Goal: Task Accomplishment & Management: Manage account settings

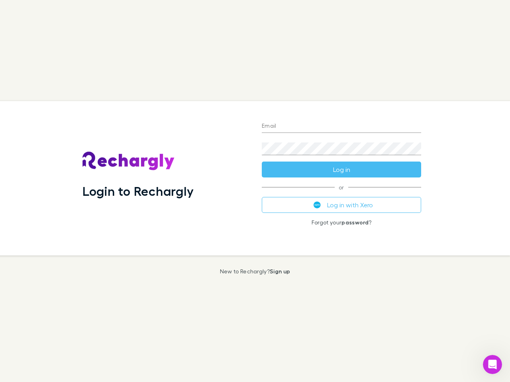
click at [255, 191] on div "Login to Rechargly" at bounding box center [165, 178] width 179 height 155
click at [341, 127] on input "Email" at bounding box center [341, 126] width 159 height 13
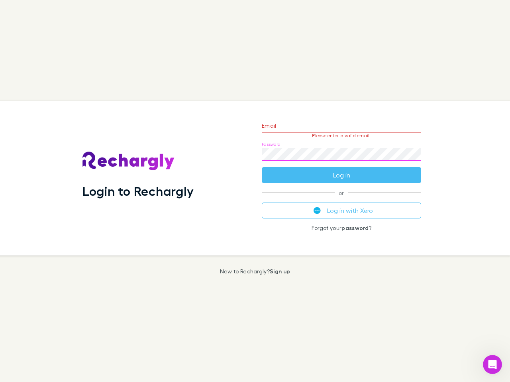
click at [341, 170] on form "Email Please enter a valid email. Password Log in" at bounding box center [341, 148] width 159 height 69
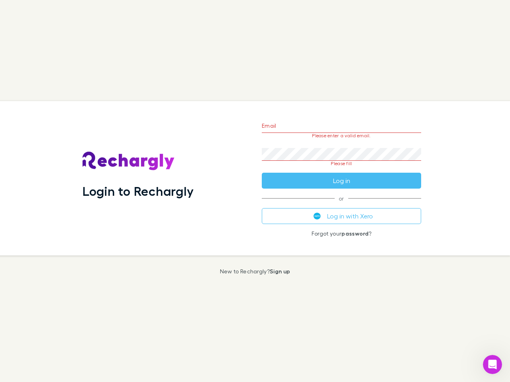
click at [341, 205] on div "Email Please enter a valid email. Password Please fill Log in or Log in with Xe…" at bounding box center [341, 178] width 172 height 155
